Goal: Task Accomplishment & Management: Complete application form

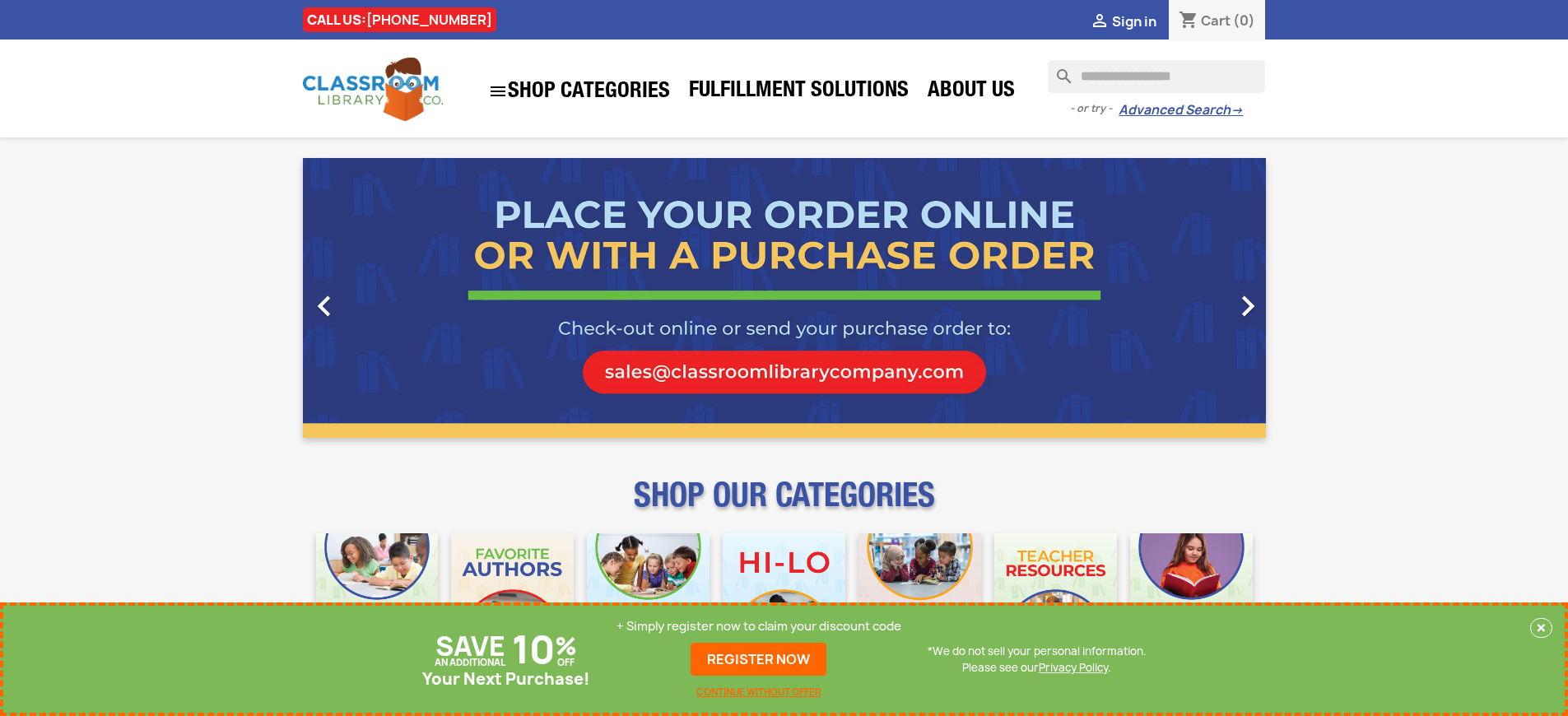
click at [758, 627] on p "+ Simply register now to claim your discount code" at bounding box center [758, 626] width 285 height 16
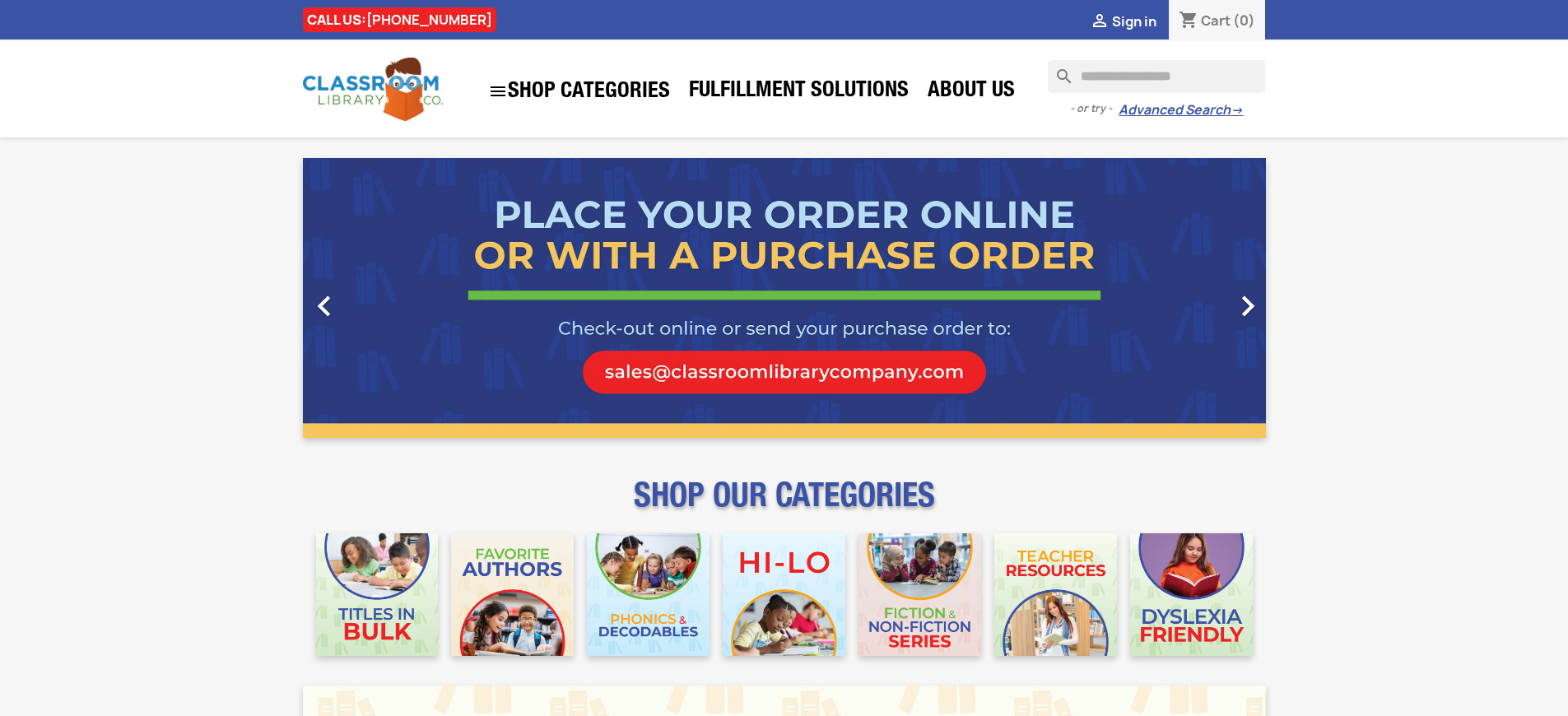
click at [1133, 20] on span "Sign in" at bounding box center [1134, 21] width 45 height 18
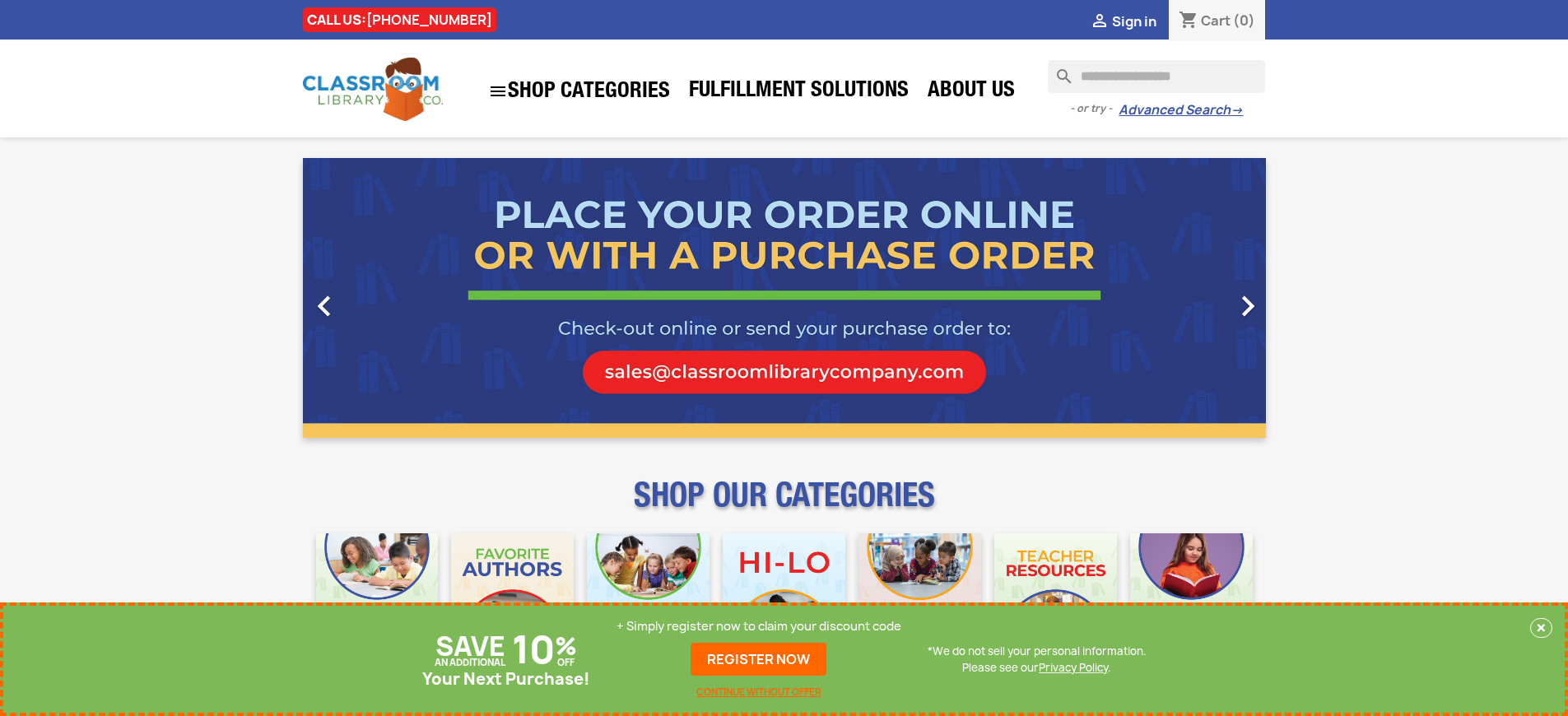
click at [758, 635] on p "+ Simply register now to claim your discount code" at bounding box center [758, 626] width 285 height 16
click at [758, 660] on link "REGISTER NOW" at bounding box center [758, 660] width 136 height 33
click at [758, 627] on p "+ Simply register now to claim your discount code" at bounding box center [758, 626] width 285 height 16
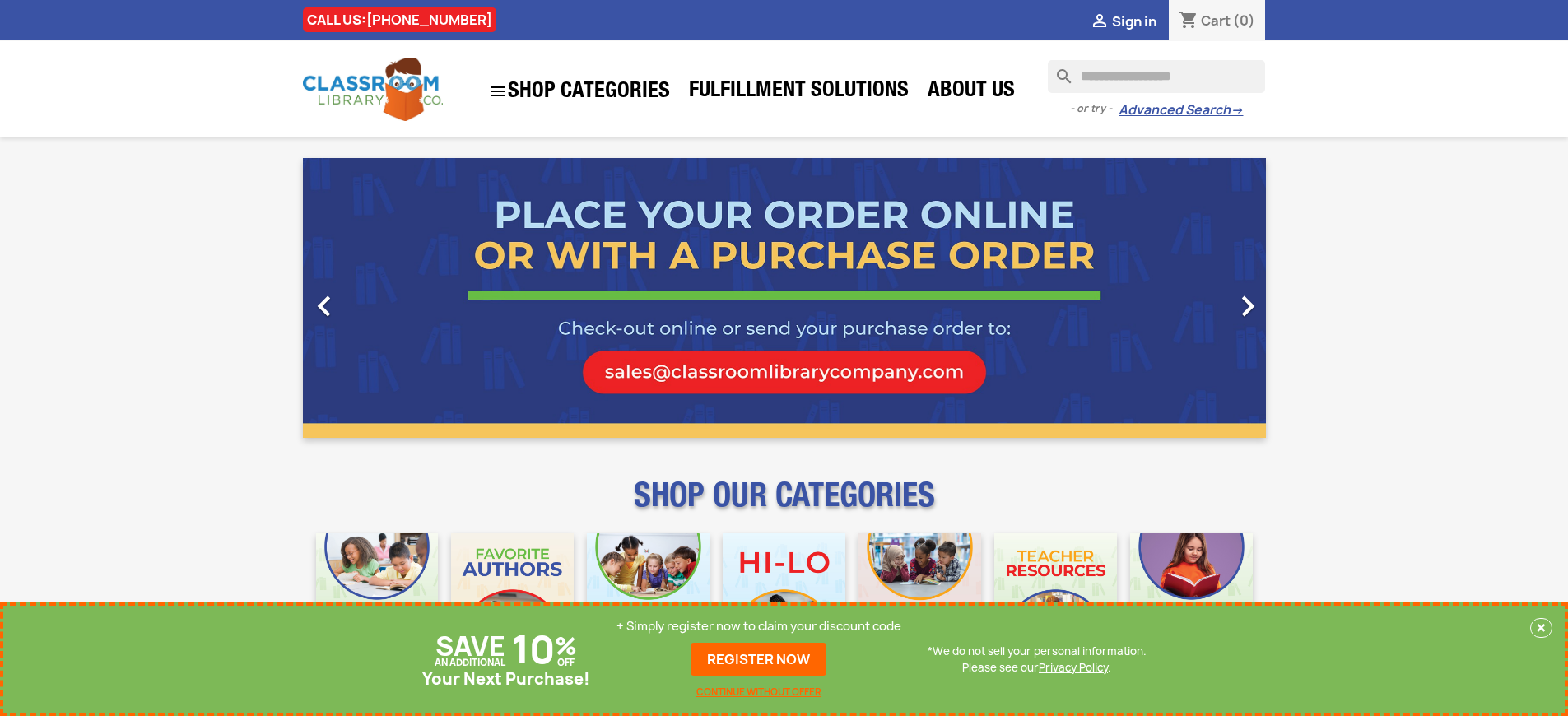
click at [758, 627] on p "+ Simply register now to claim your discount code" at bounding box center [758, 626] width 285 height 16
